Goal: Task Accomplishment & Management: Use online tool/utility

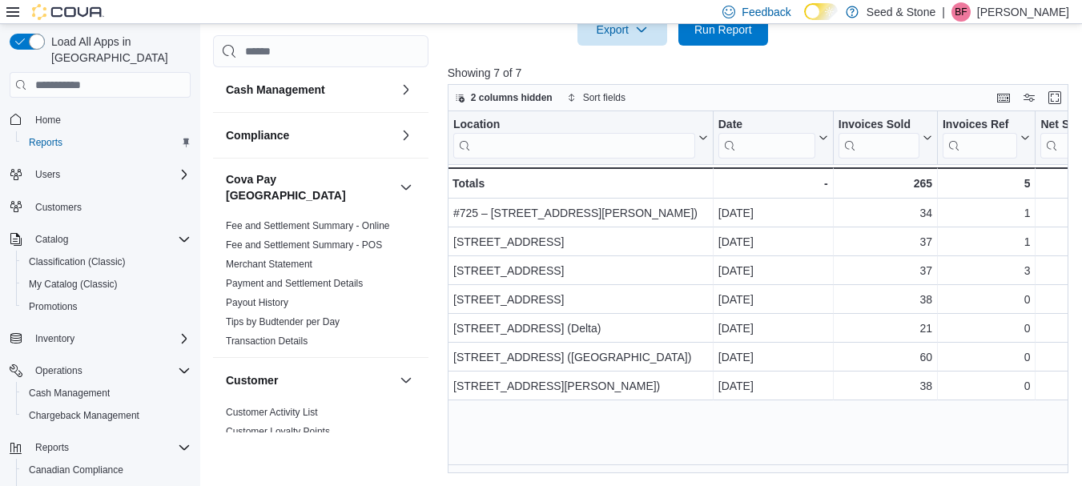
scroll to position [0, 224]
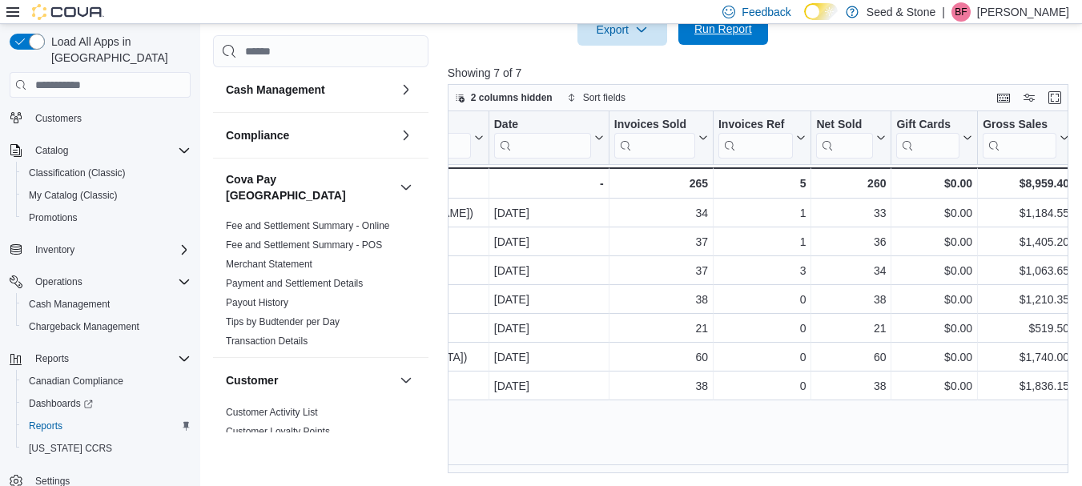
click at [725, 30] on span "Run Report" at bounding box center [723, 29] width 58 height 16
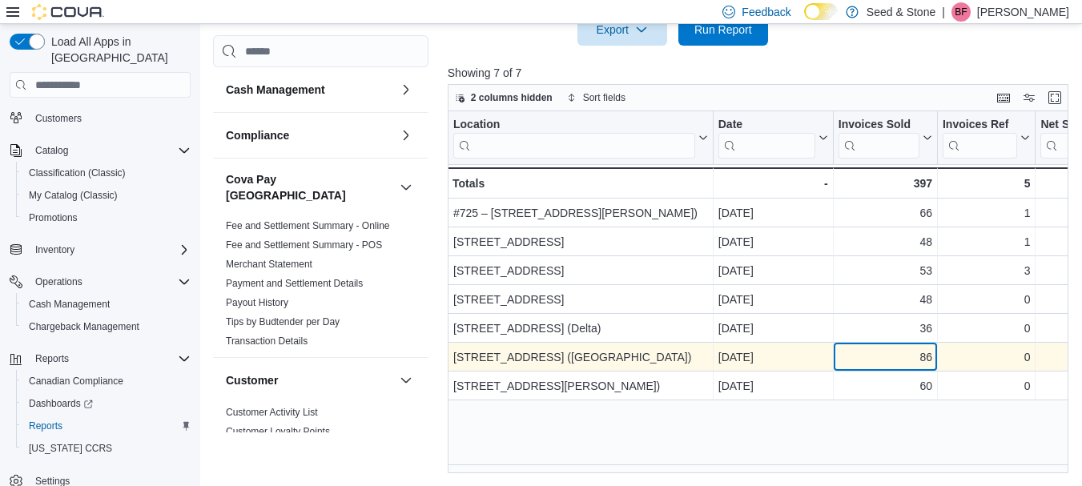
click at [881, 360] on div "86" at bounding box center [885, 357] width 94 height 19
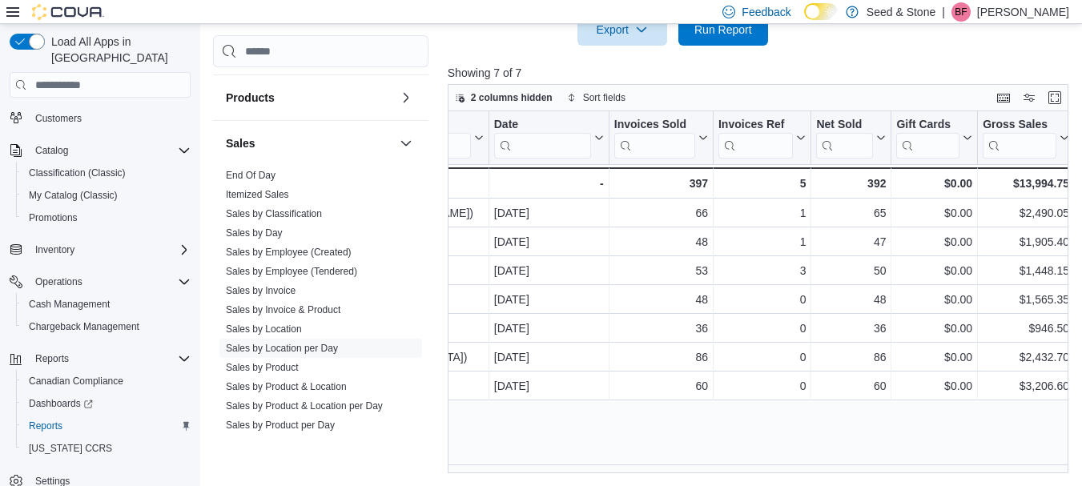
scroll to position [1166, 0]
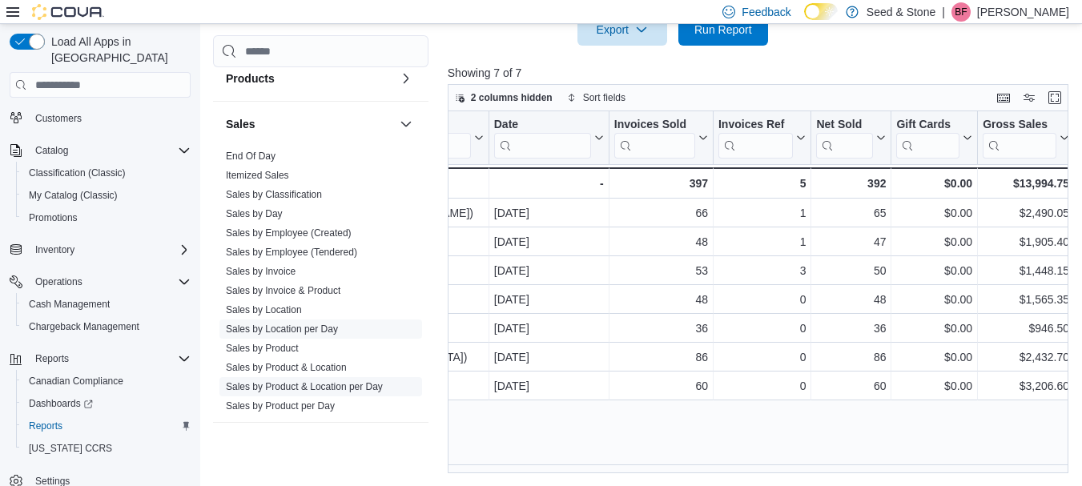
click at [364, 382] on link "Sales by Product & Location per Day" at bounding box center [304, 387] width 157 height 11
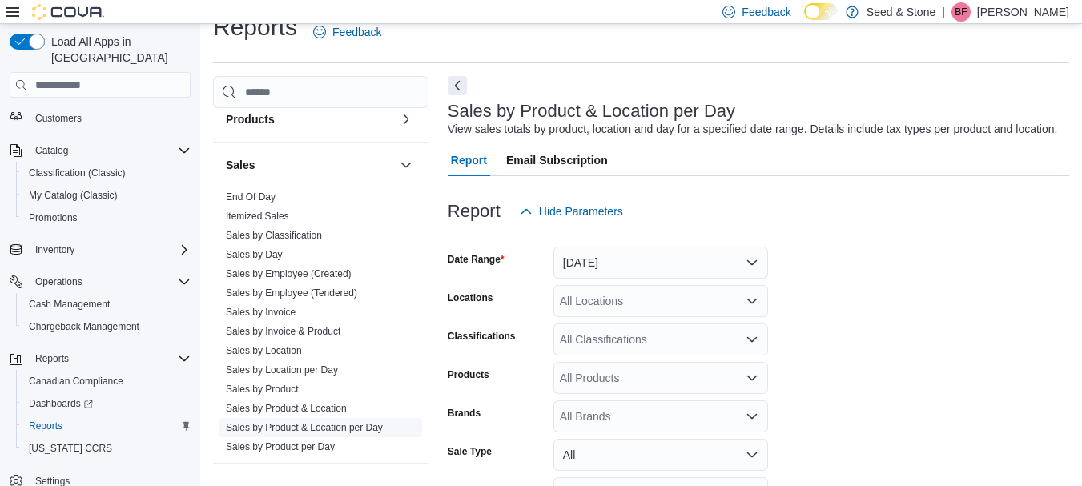
scroll to position [37, 0]
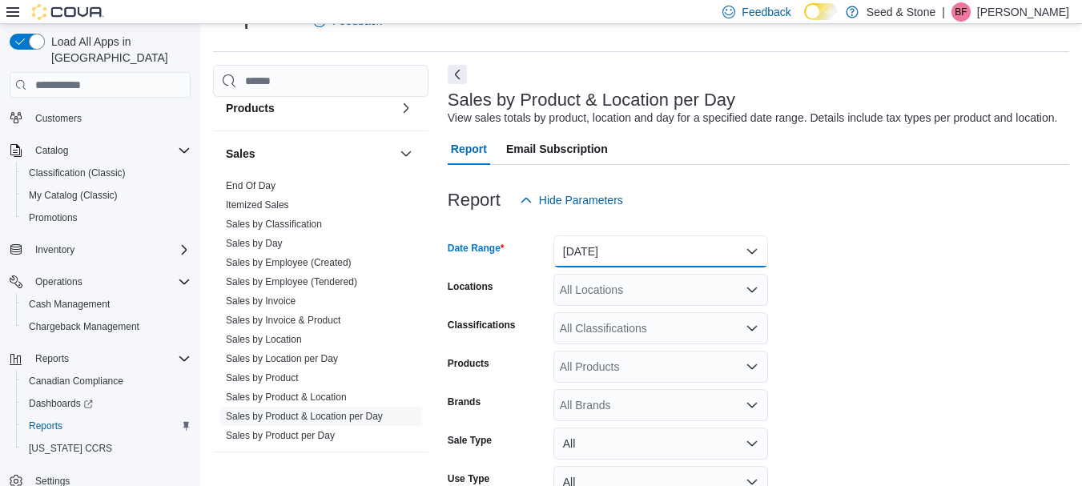
click at [680, 240] on button "[DATE]" at bounding box center [660, 251] width 215 height 32
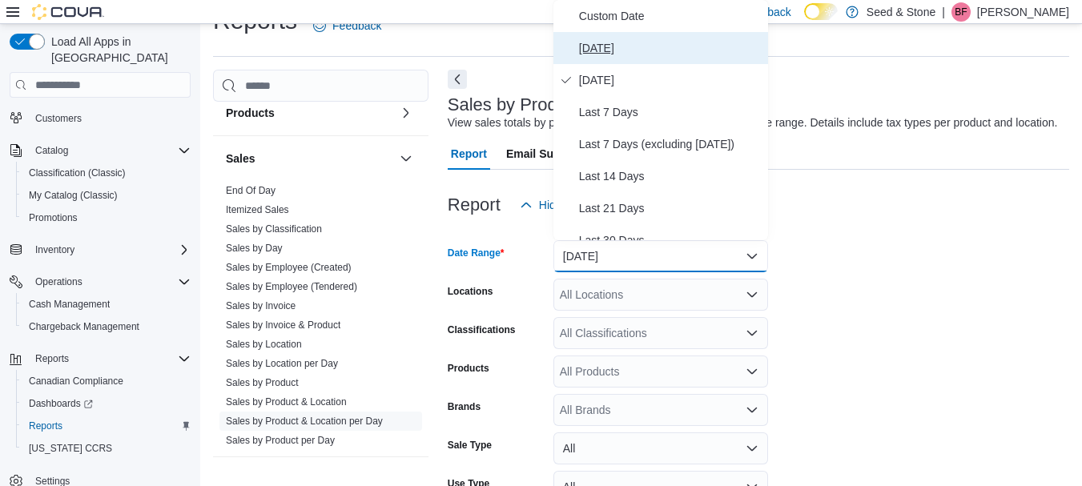
click at [611, 54] on span "[DATE]" at bounding box center [670, 47] width 183 height 19
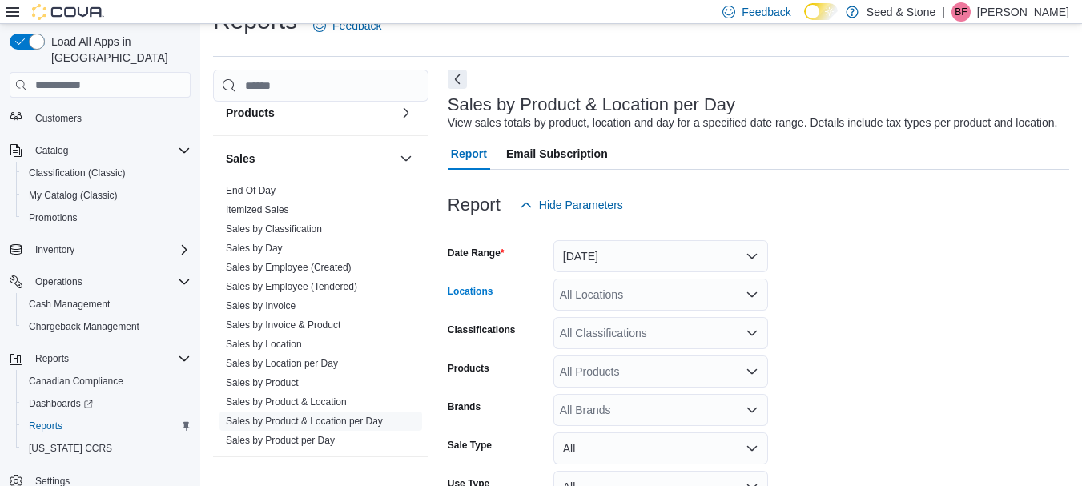
click at [633, 297] on div "All Locations" at bounding box center [660, 295] width 215 height 32
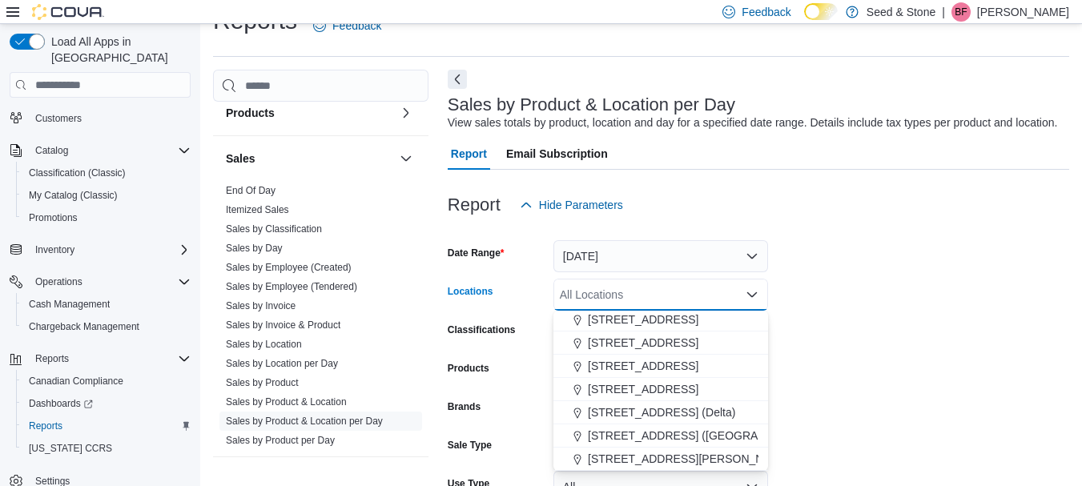
scroll to position [56, 0]
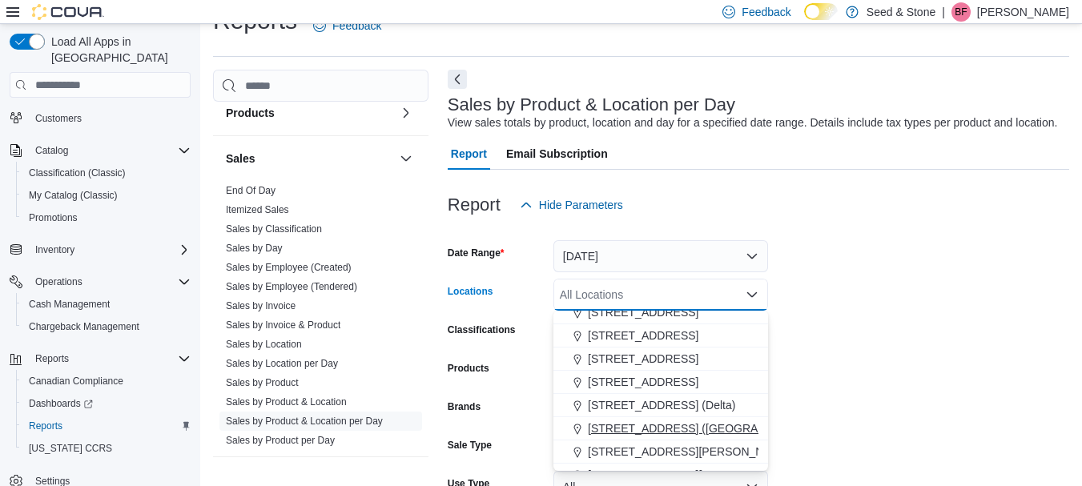
click at [700, 428] on span "[STREET_ADDRESS] ([GEOGRAPHIC_DATA])" at bounding box center [707, 428] width 238 height 16
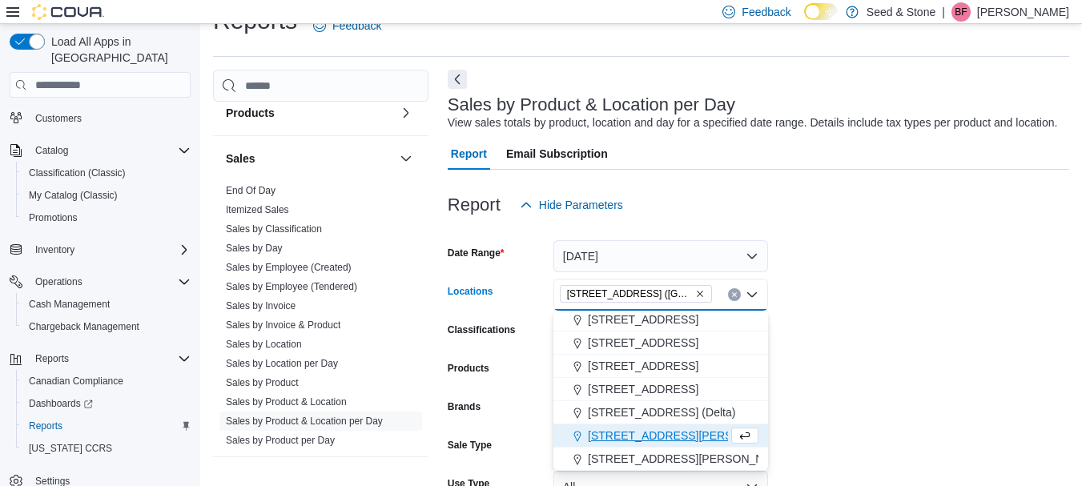
scroll to position [49, 0]
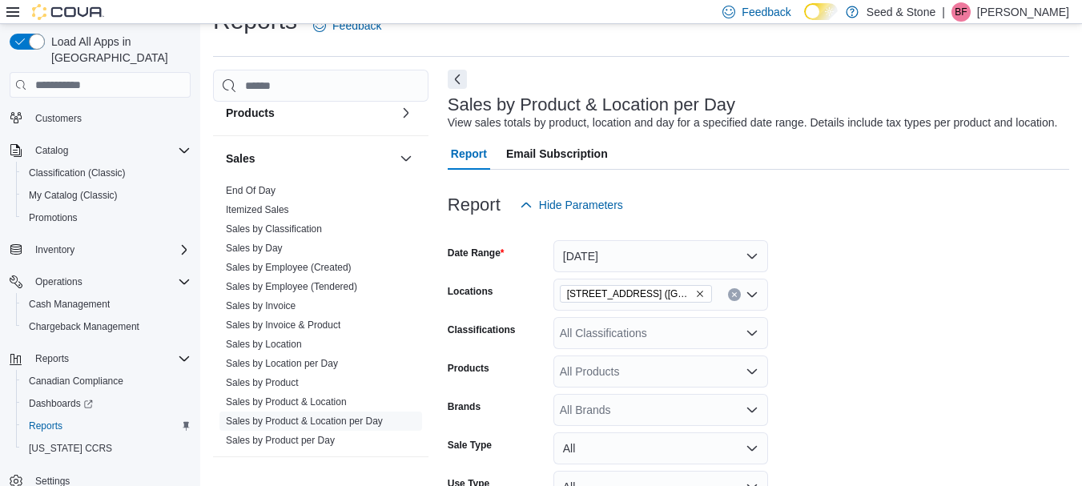
click at [928, 360] on form "Date Range [DATE] Locations [STREET_ADDRESS]) Classifications All Classificatio…" at bounding box center [758, 403] width 621 height 365
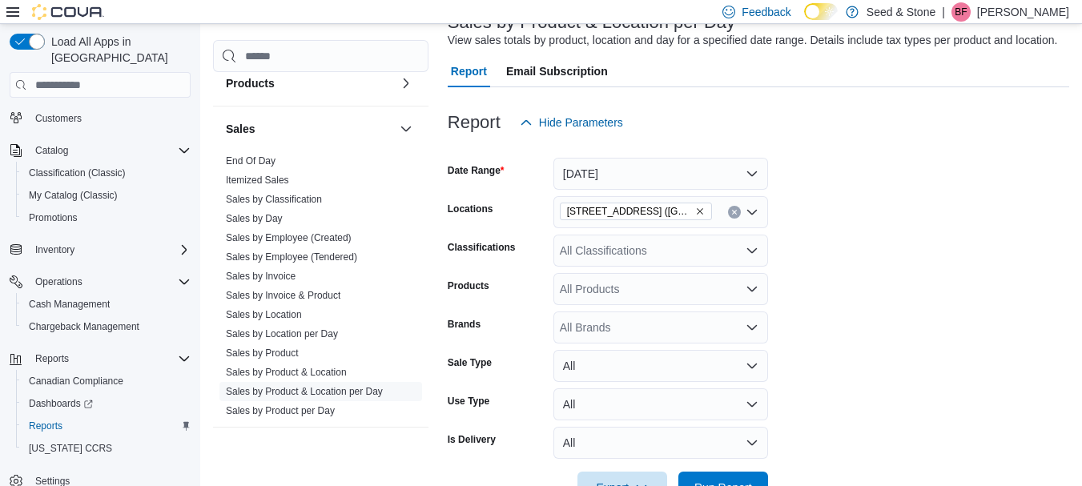
scroll to position [164, 0]
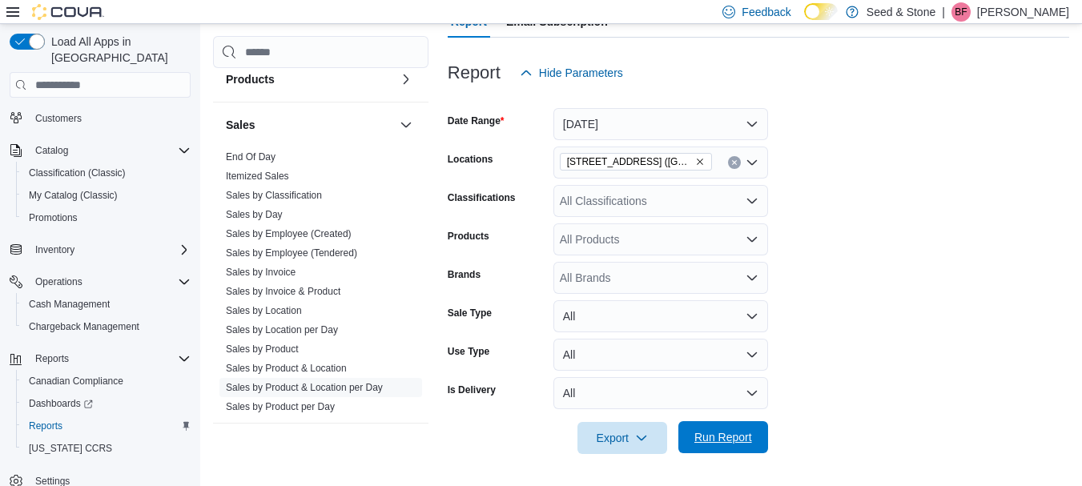
click at [747, 446] on span "Run Report" at bounding box center [723, 437] width 70 height 32
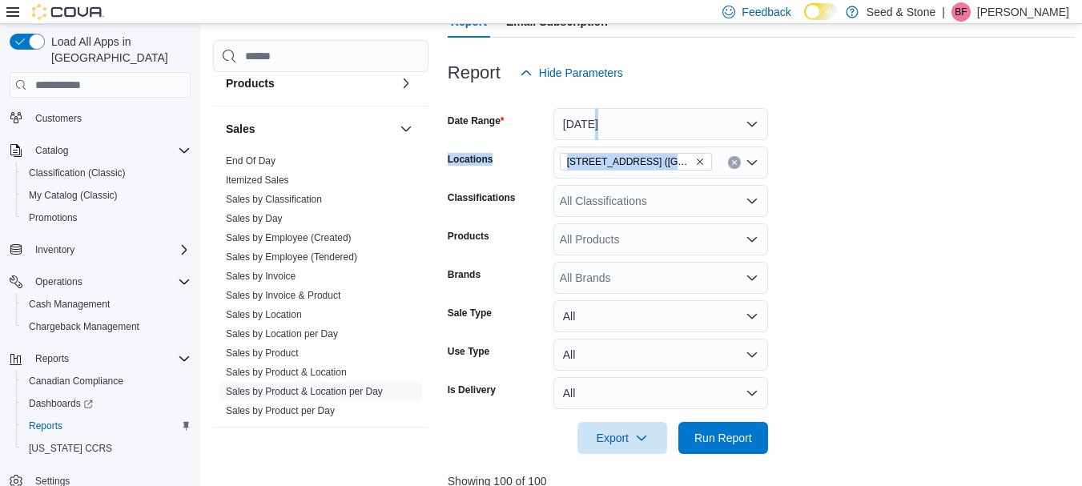
drag, startPoint x: 1079, startPoint y: 138, endPoint x: 1085, endPoint y: 147, distance: 11.5
click at [1081, 147] on html "Feedback Dark Mode Seed & Stone | BF [PERSON_NAME] Load All Apps in New Hub Hom…" at bounding box center [541, 79] width 1082 height 486
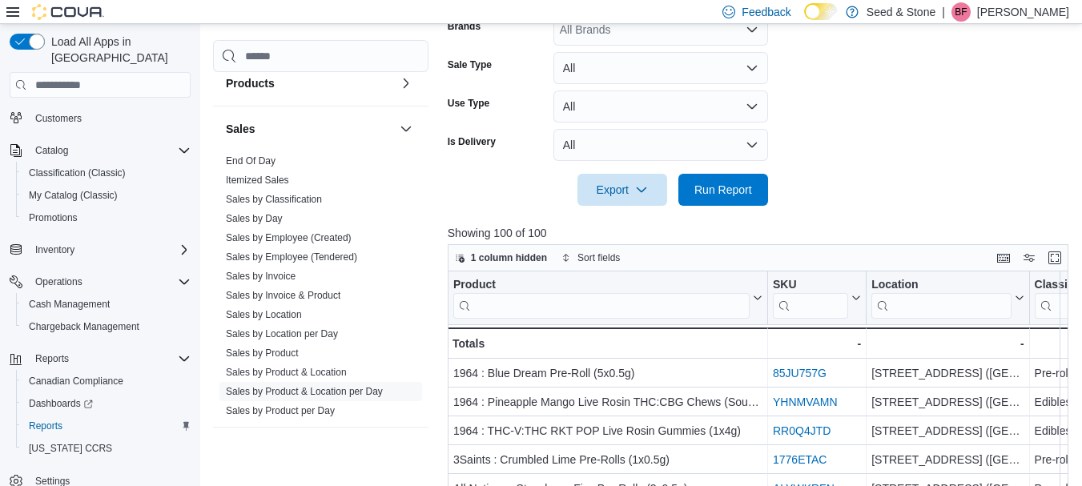
scroll to position [522, 0]
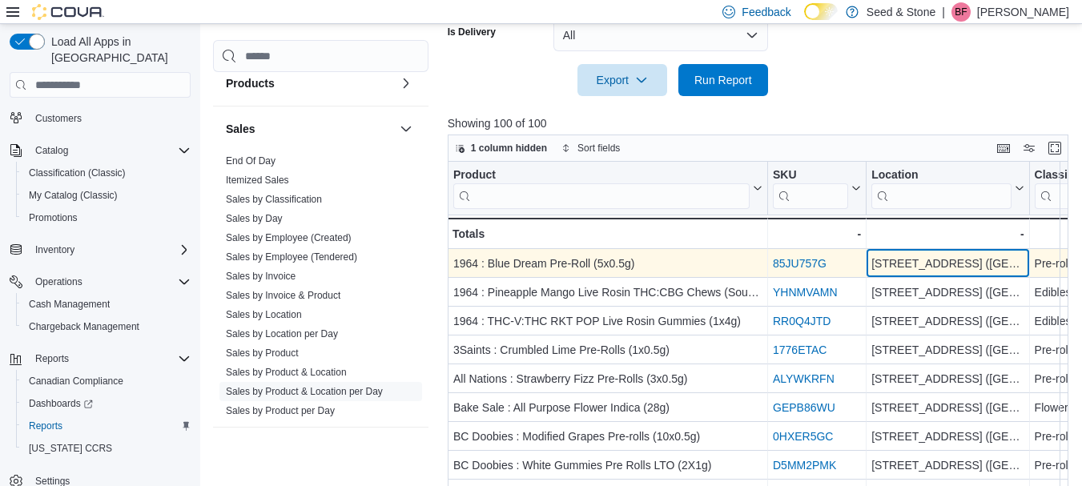
click at [913, 270] on div "[STREET_ADDRESS] ([GEOGRAPHIC_DATA])" at bounding box center [947, 264] width 152 height 19
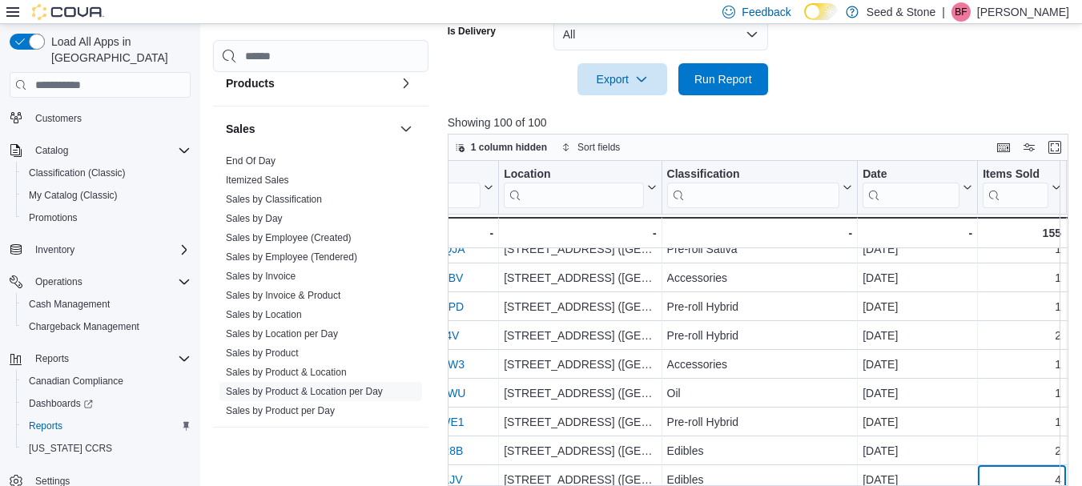
scroll to position [573, 0]
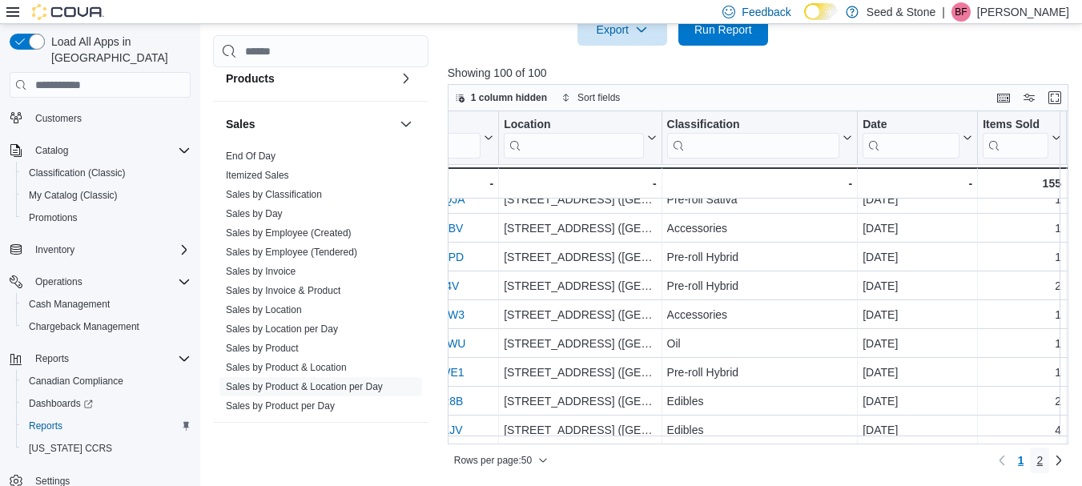
click at [1043, 459] on span "2" at bounding box center [1039, 460] width 6 height 16
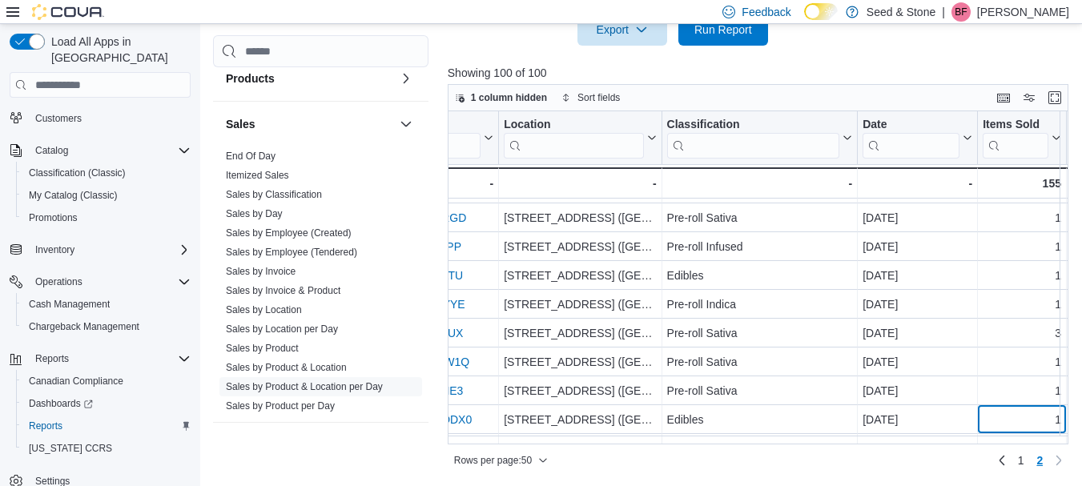
scroll to position [1204, 368]
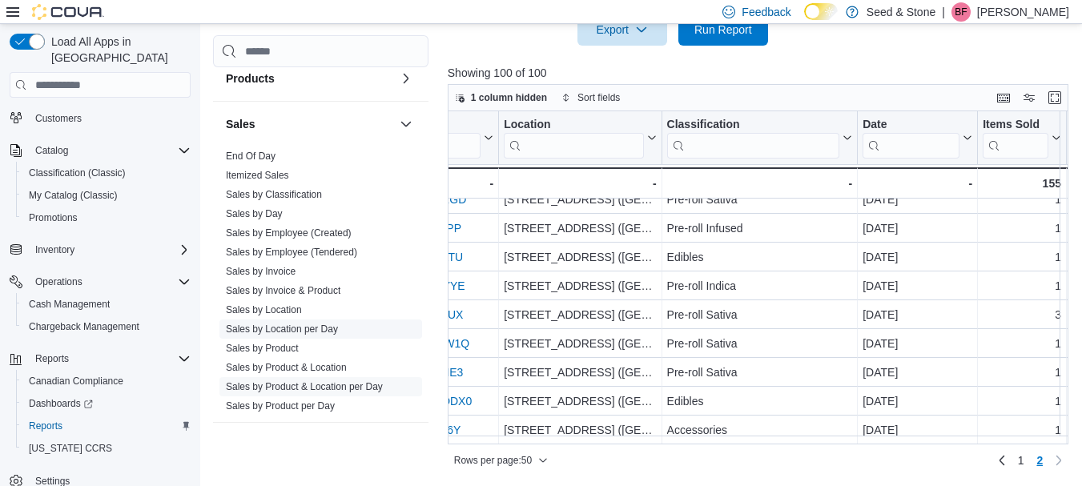
click at [312, 320] on span "Sales by Location per Day" at bounding box center [320, 329] width 203 height 19
click at [315, 324] on link "Sales by Location per Day" at bounding box center [282, 329] width 112 height 11
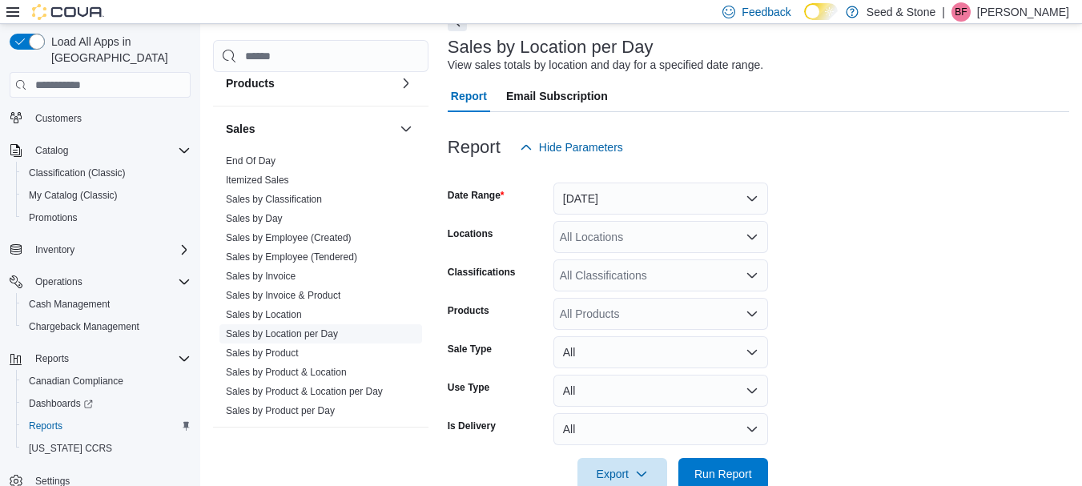
scroll to position [37, 0]
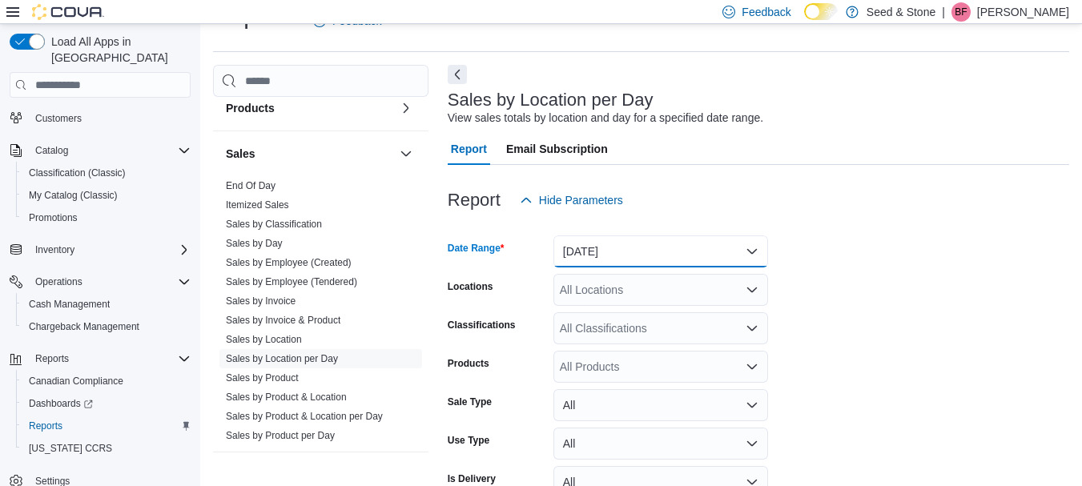
click at [752, 247] on button "[DATE]" at bounding box center [660, 251] width 215 height 32
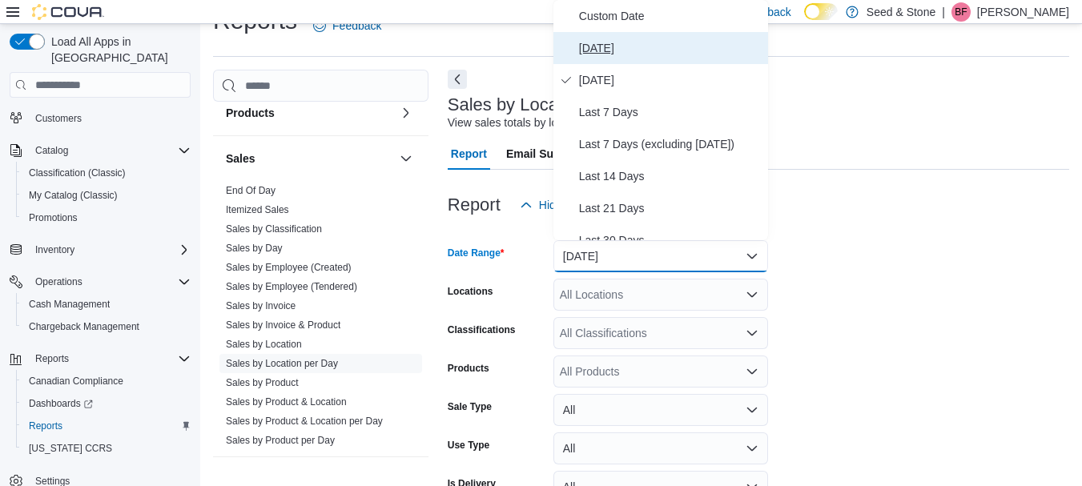
click at [613, 38] on span "[DATE]" at bounding box center [670, 47] width 183 height 19
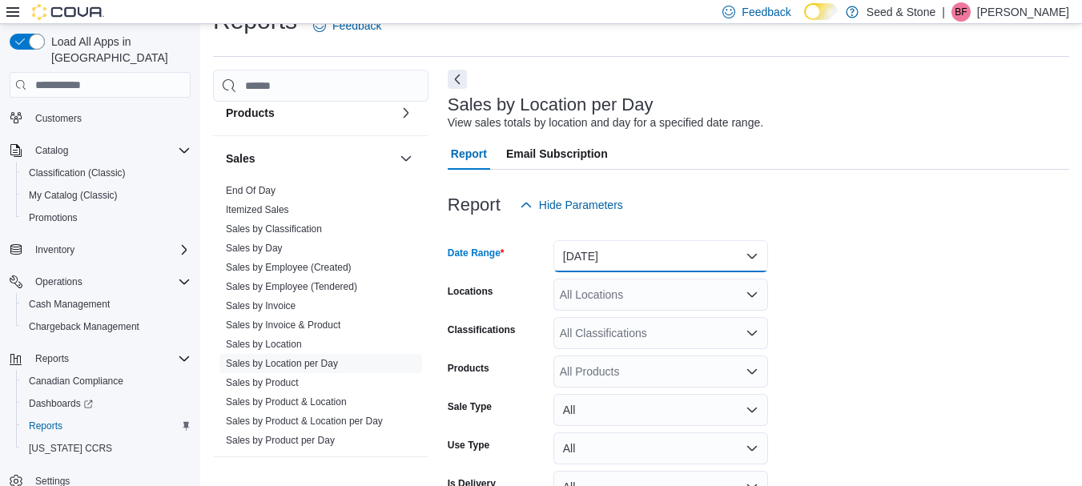
scroll to position [126, 0]
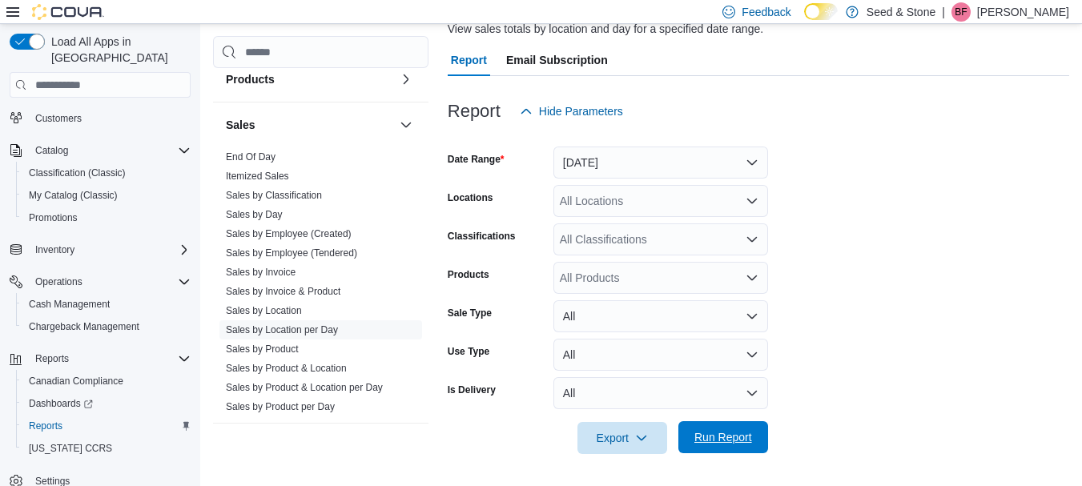
click at [739, 434] on span "Run Report" at bounding box center [723, 437] width 58 height 16
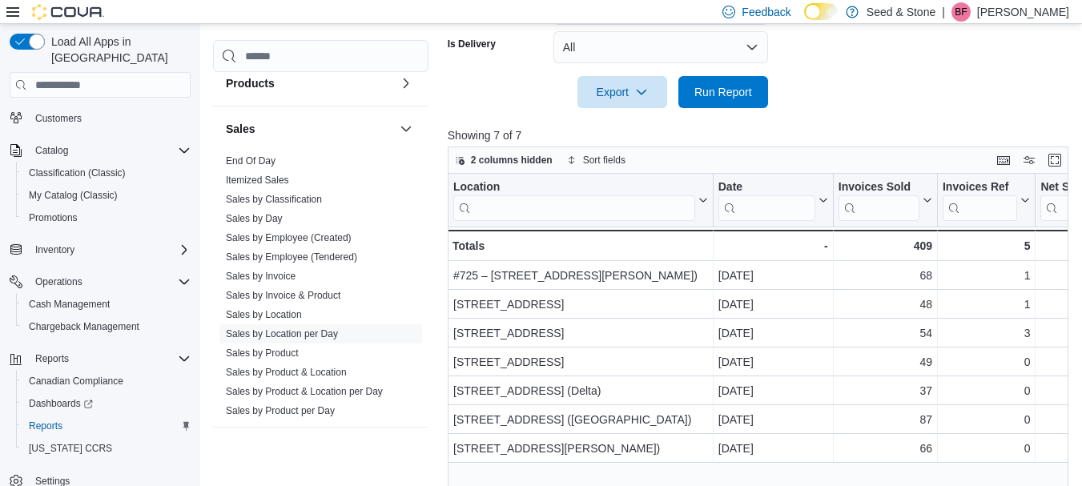
scroll to position [533, 0]
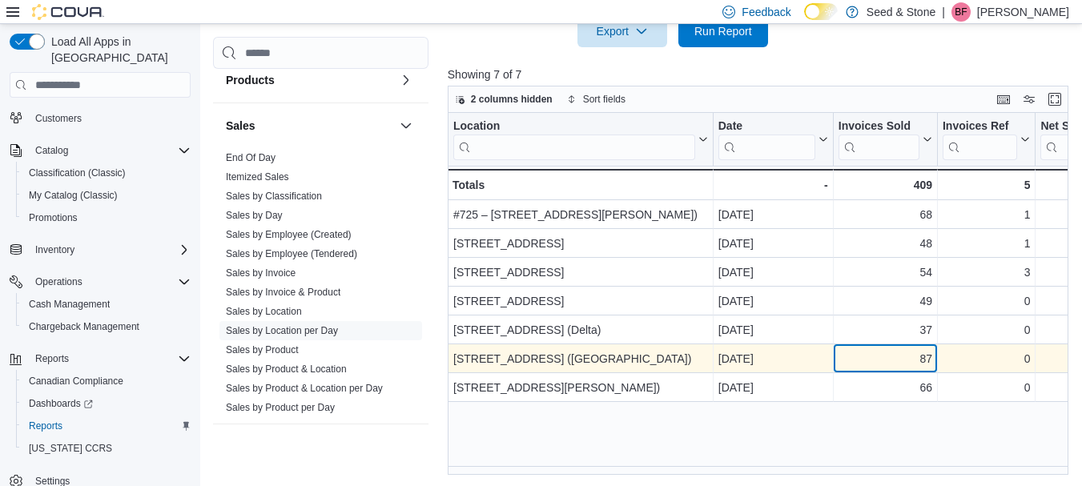
click at [873, 366] on div "87" at bounding box center [885, 359] width 94 height 19
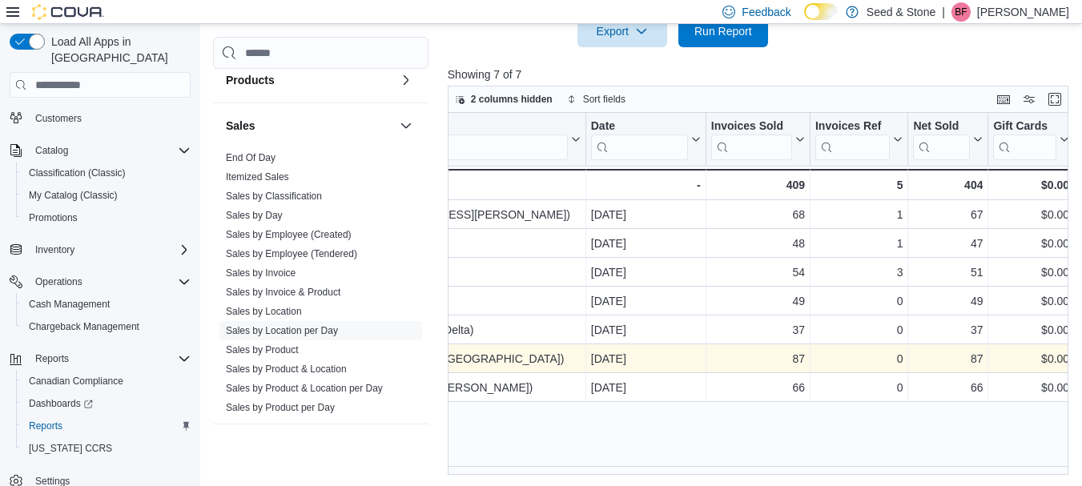
scroll to position [0, 224]
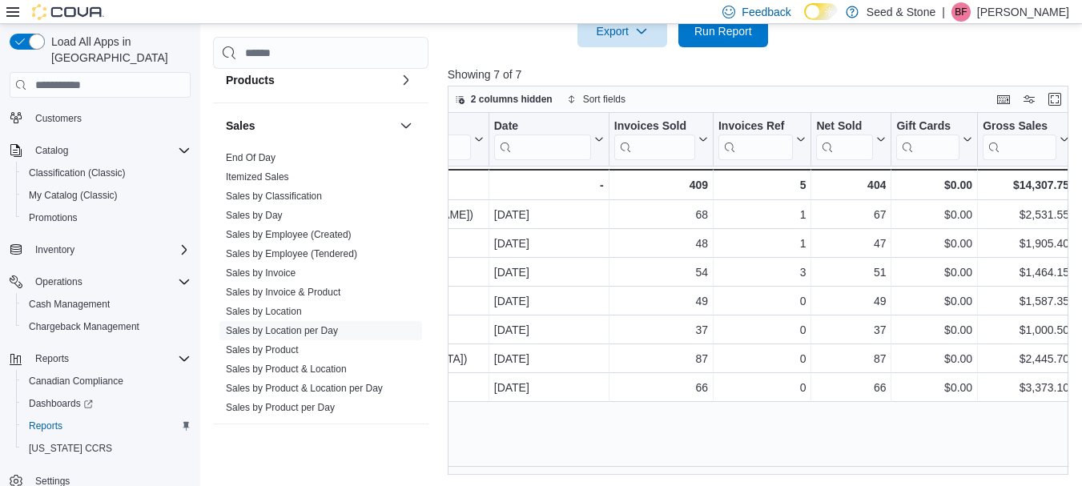
click at [919, 441] on div "Location Click to view column header actions Date Click to view column header a…" at bounding box center [761, 294] width 627 height 362
click at [735, 30] on span "Run Report" at bounding box center [723, 30] width 58 height 16
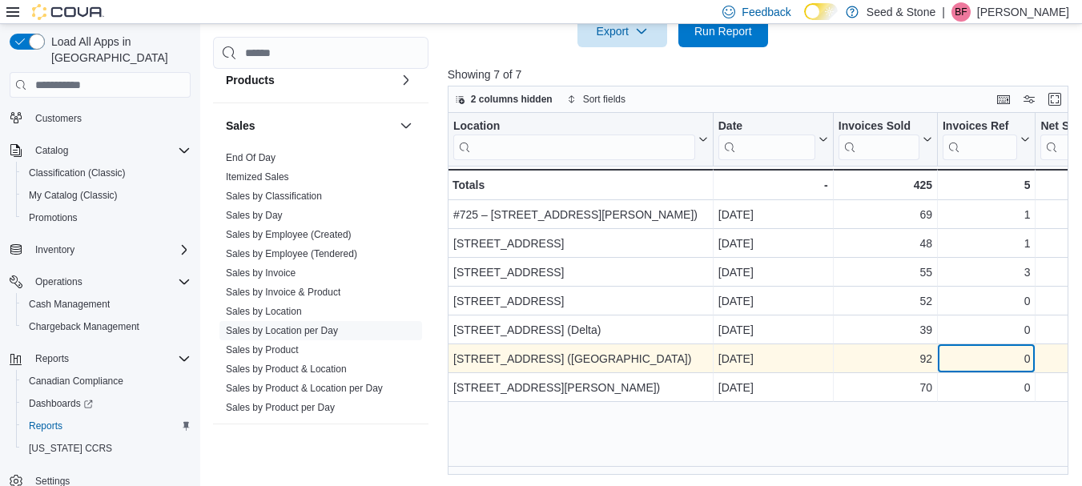
click at [977, 367] on div "0" at bounding box center [985, 359] width 87 height 19
